Goal: Task Accomplishment & Management: Complete application form

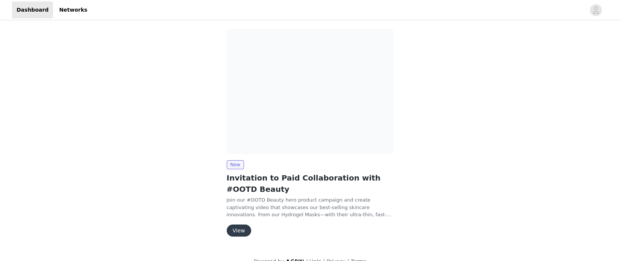
scroll to position [69, 0]
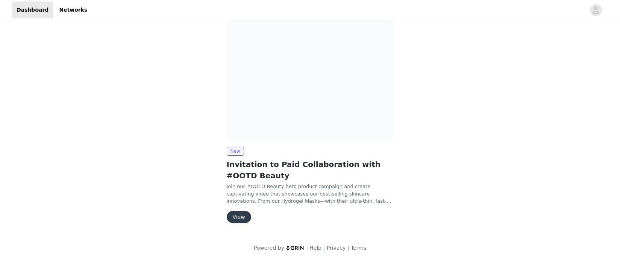
click at [240, 213] on button "View" at bounding box center [239, 217] width 24 height 12
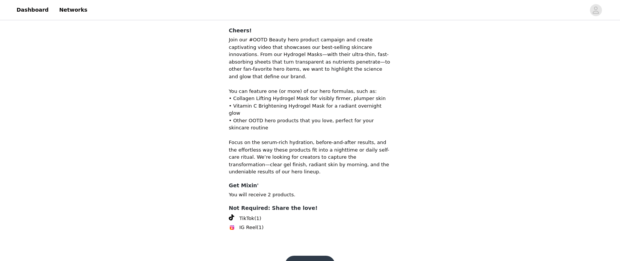
scroll to position [64, 0]
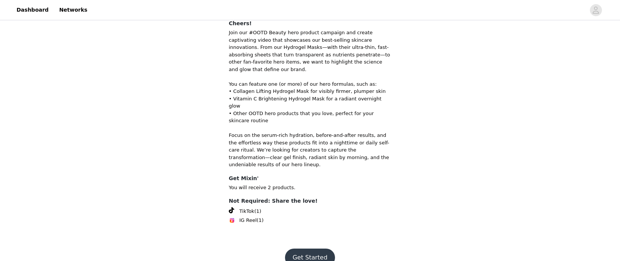
click at [311, 248] on button "Get Started" at bounding box center [310, 257] width 50 height 18
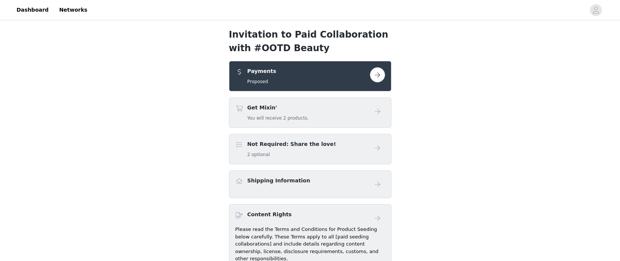
scroll to position [2, 0]
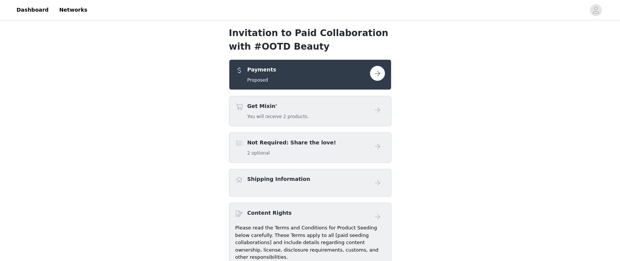
click at [369, 74] on div "Payments Proposed" at bounding box center [302, 75] width 134 height 18
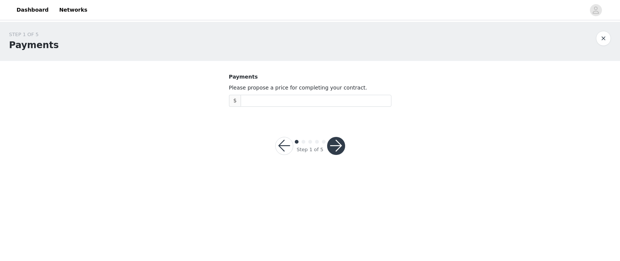
click at [284, 145] on button "button" at bounding box center [284, 146] width 18 height 18
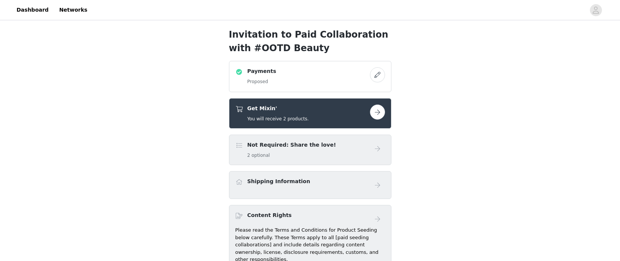
click at [375, 76] on button "button" at bounding box center [377, 74] width 15 height 15
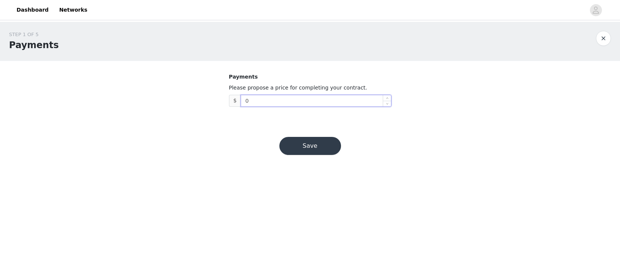
click at [319, 99] on input "0" at bounding box center [316, 100] width 150 height 11
paste input "IG Reel: 4-5k IG Story: 2k IG Post: 3k TikTok: 2-3k Usage - 20/25% of budget"
type input "IG Reel: 4-5k IG Story: 2k IG Post: 3k TikTok: 2-3k Usage - 20/25% of budget"
click at [324, 145] on button "Save" at bounding box center [310, 146] width 62 height 18
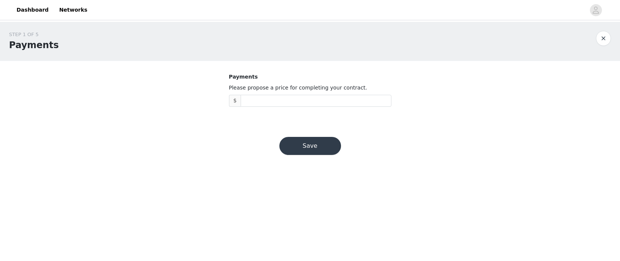
scroll to position [0, 0]
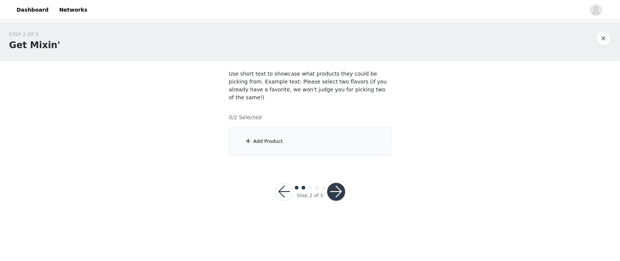
click at [343, 188] on button "button" at bounding box center [336, 192] width 18 height 18
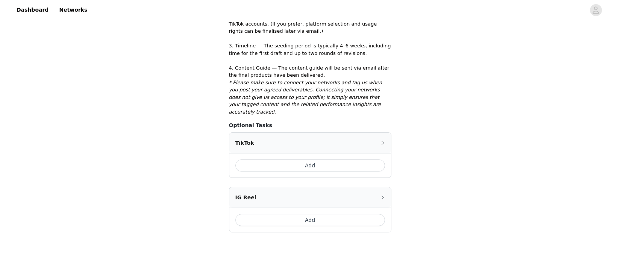
scroll to position [239, 0]
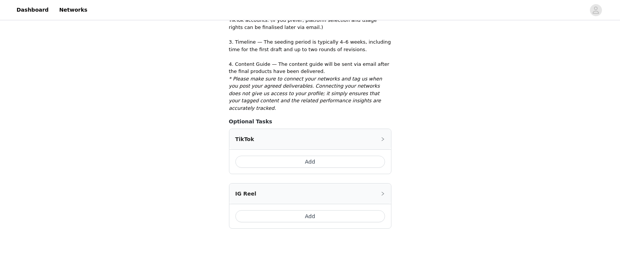
click at [316, 149] on div "Add" at bounding box center [310, 161] width 162 height 24
click at [313, 155] on div "Add" at bounding box center [310, 161] width 162 height 24
click at [314, 156] on button "Add" at bounding box center [310, 162] width 150 height 12
